Goal: Transaction & Acquisition: Purchase product/service

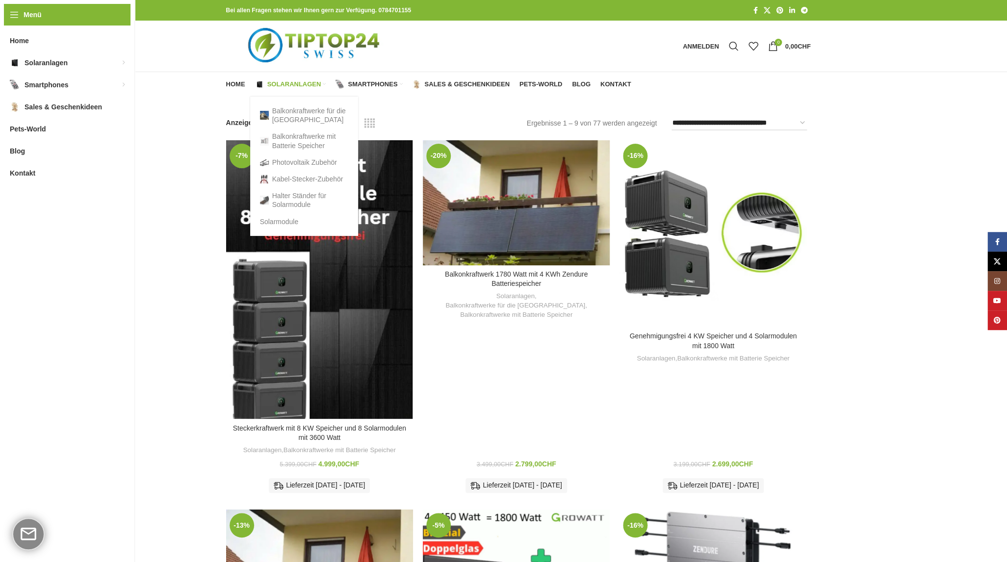
click at [292, 85] on span "Solaranlagen" at bounding box center [294, 84] width 54 height 8
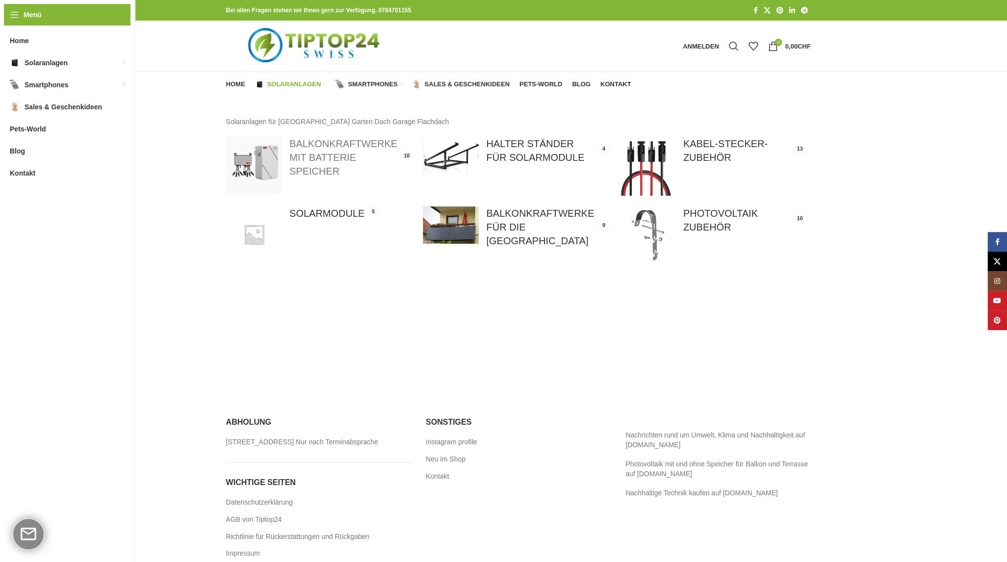
click at [339, 161] on link at bounding box center [319, 165] width 187 height 56
